Goal: Find specific fact: Find specific fact

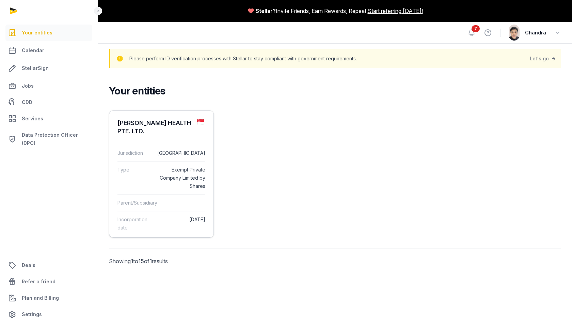
click at [167, 194] on div "Parent/Subsidiary" at bounding box center [162, 202] width 88 height 17
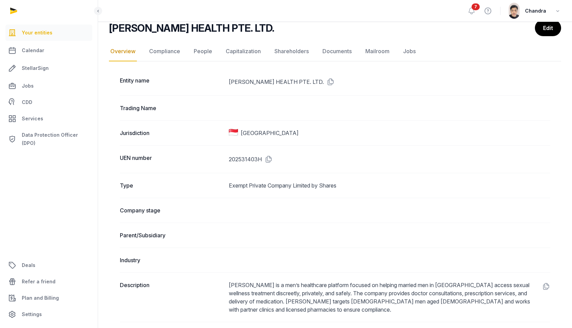
scroll to position [216, 0]
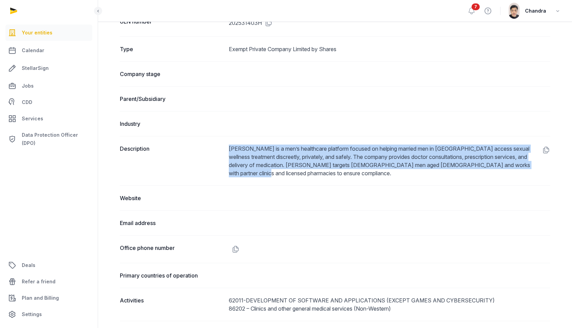
copy div "[PERSON_NAME] is a men’s healthcare platform focused on helping married men in …"
drag, startPoint x: 265, startPoint y: 175, endPoint x: 223, endPoint y: 152, distance: 47.3
click at [223, 152] on div "Description [PERSON_NAME] is a men’s healthcare platform focused on helping mar…" at bounding box center [335, 160] width 431 height 49
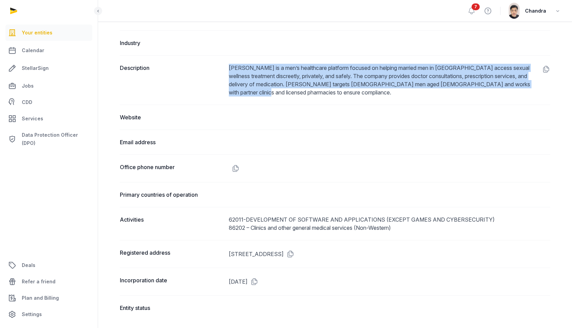
scroll to position [303, 0]
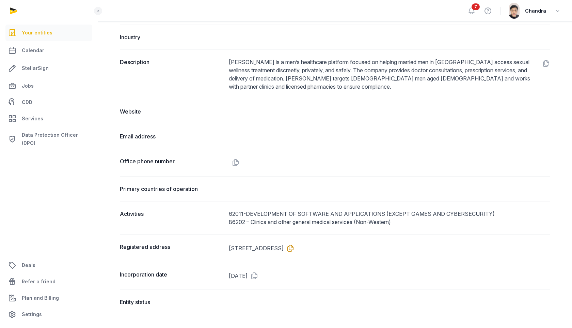
click at [295, 247] on icon at bounding box center [289, 248] width 11 height 11
click at [545, 62] on icon at bounding box center [545, 63] width 11 height 11
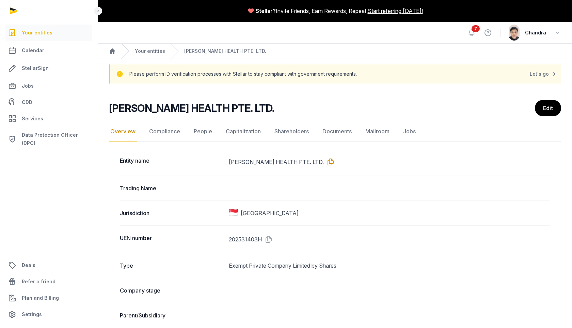
click at [324, 163] on icon at bounding box center [329, 161] width 11 height 11
click at [268, 242] on icon at bounding box center [267, 239] width 11 height 11
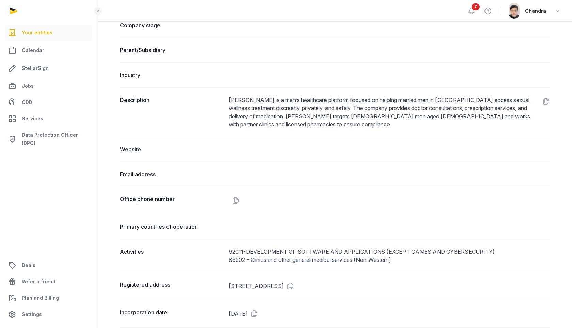
scroll to position [303, 0]
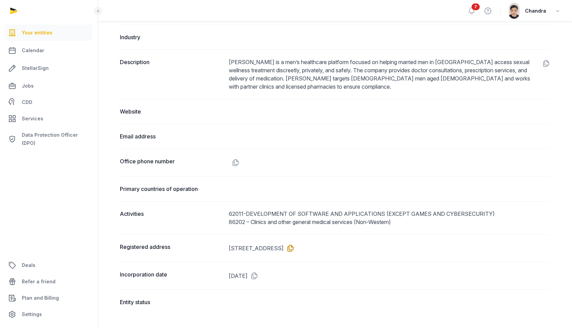
click at [295, 247] on icon at bounding box center [289, 248] width 11 height 11
copy dd "179097"
drag, startPoint x: 373, startPoint y: 248, endPoint x: 391, endPoint y: 248, distance: 17.7
click at [391, 248] on dd "[STREET_ADDRESS]" at bounding box center [390, 248] width 322 height 11
